Goal: Task Accomplishment & Management: Manage account settings

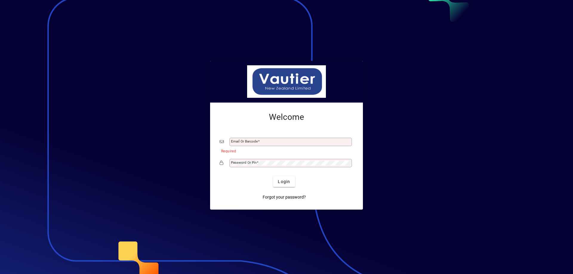
click at [407, 165] on div at bounding box center [286, 137] width 573 height 274
click at [259, 141] on input "Email or Barcode" at bounding box center [291, 142] width 121 height 5
type input "**********"
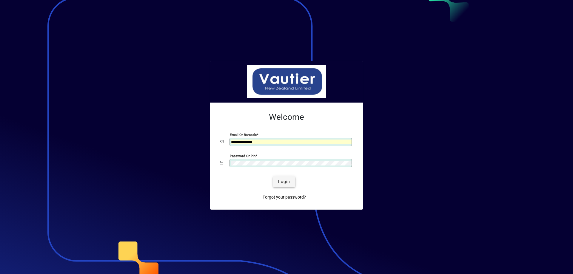
click at [285, 183] on span "Login" at bounding box center [284, 182] width 12 height 6
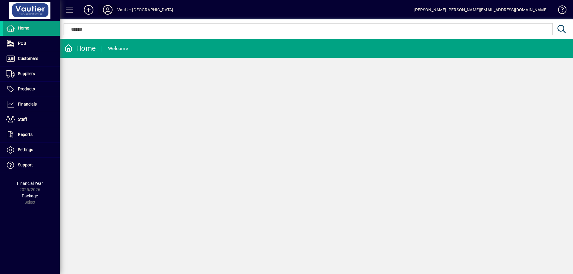
click at [107, 10] on icon at bounding box center [108, 10] width 12 height 10
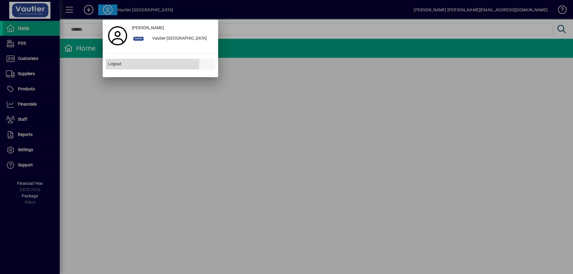
click at [116, 63] on span "Logout" at bounding box center [114, 64] width 13 height 6
